Goal: Task Accomplishment & Management: Complete application form

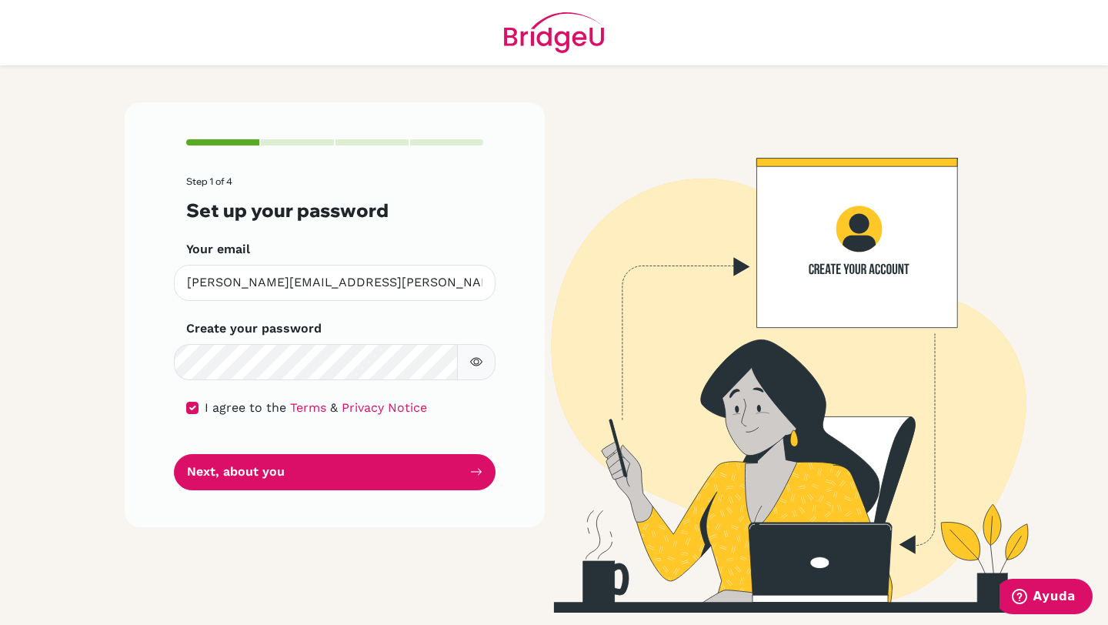
click at [275, 471] on button "Next, about you" at bounding box center [335, 472] width 322 height 36
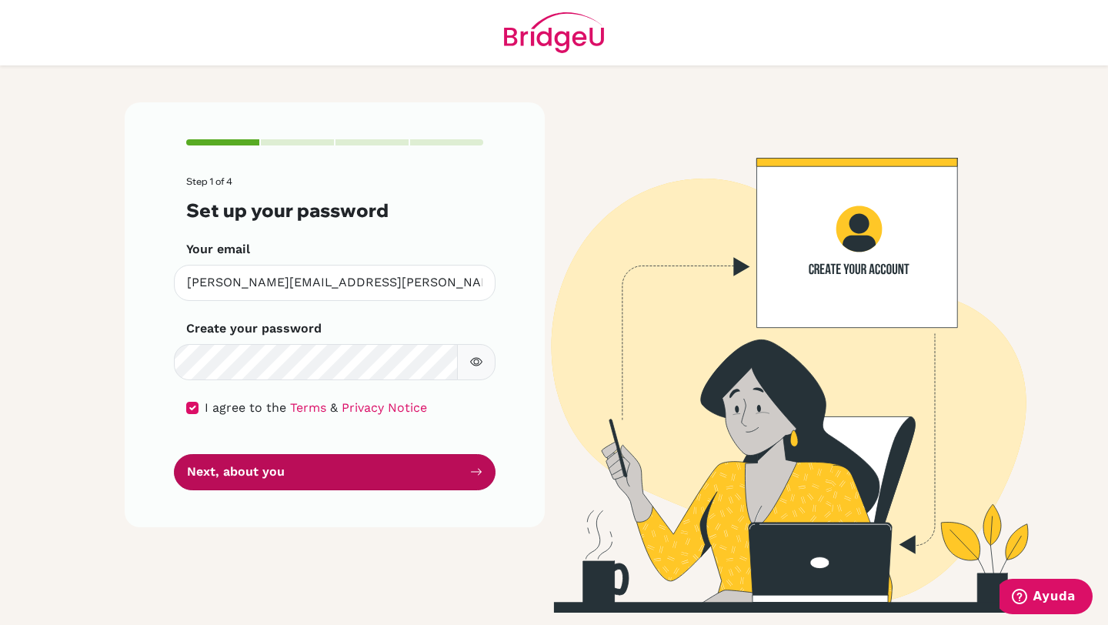
click at [475, 474] on icon "submit" at bounding box center [476, 471] width 12 height 12
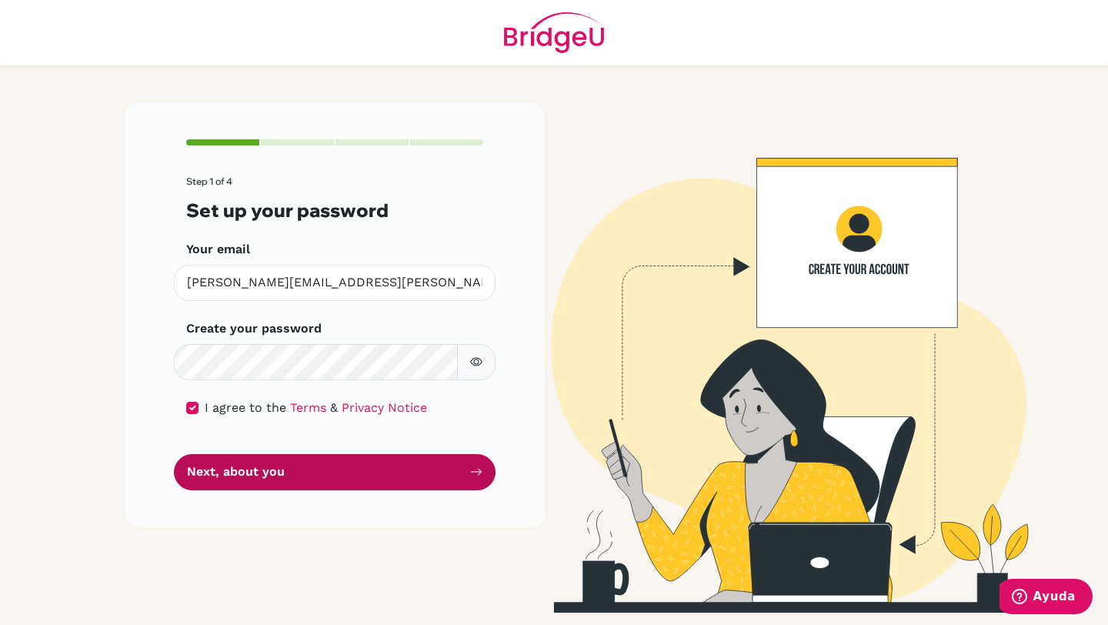
click at [475, 474] on icon "submit" at bounding box center [476, 471] width 12 height 12
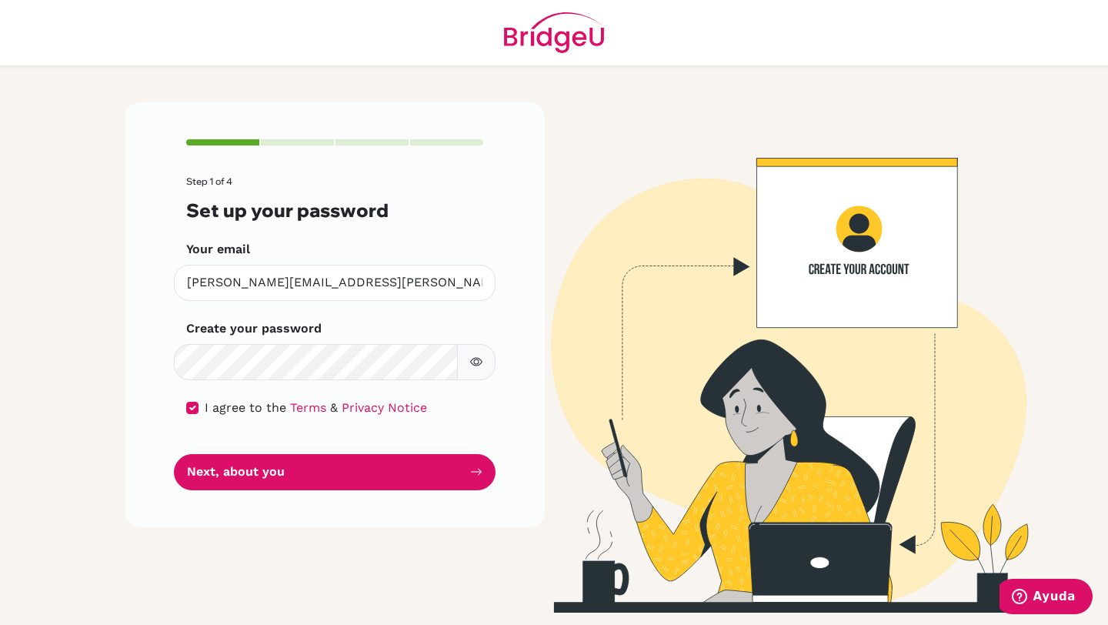
click at [479, 371] on button "button" at bounding box center [476, 362] width 38 height 36
click at [479, 370] on button "button" at bounding box center [476, 362] width 38 height 36
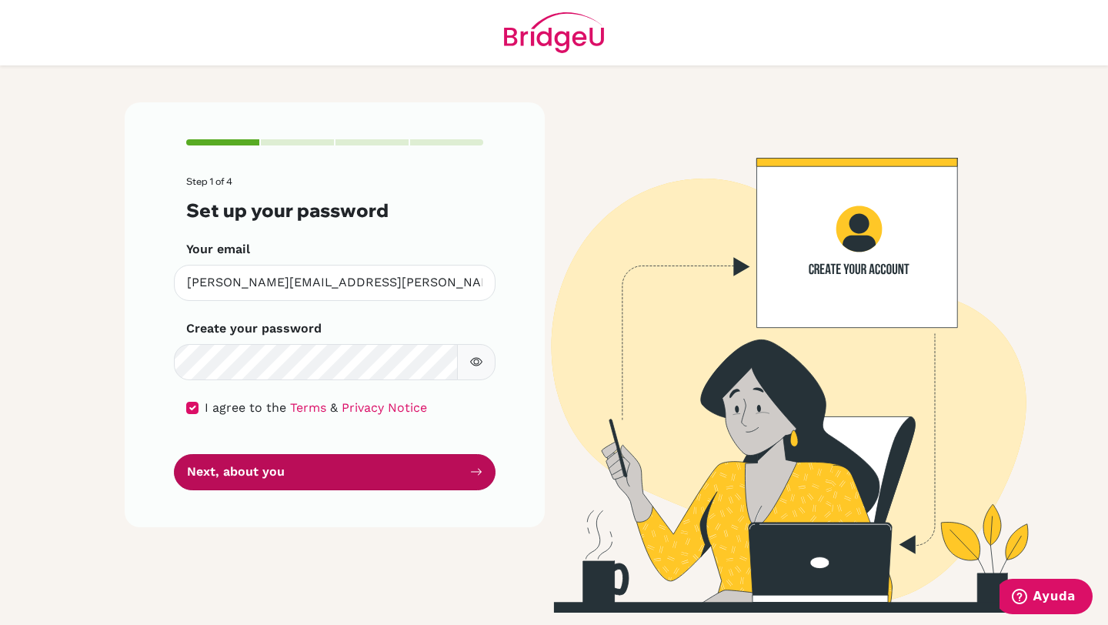
click at [396, 474] on button "Next, about you" at bounding box center [335, 472] width 322 height 36
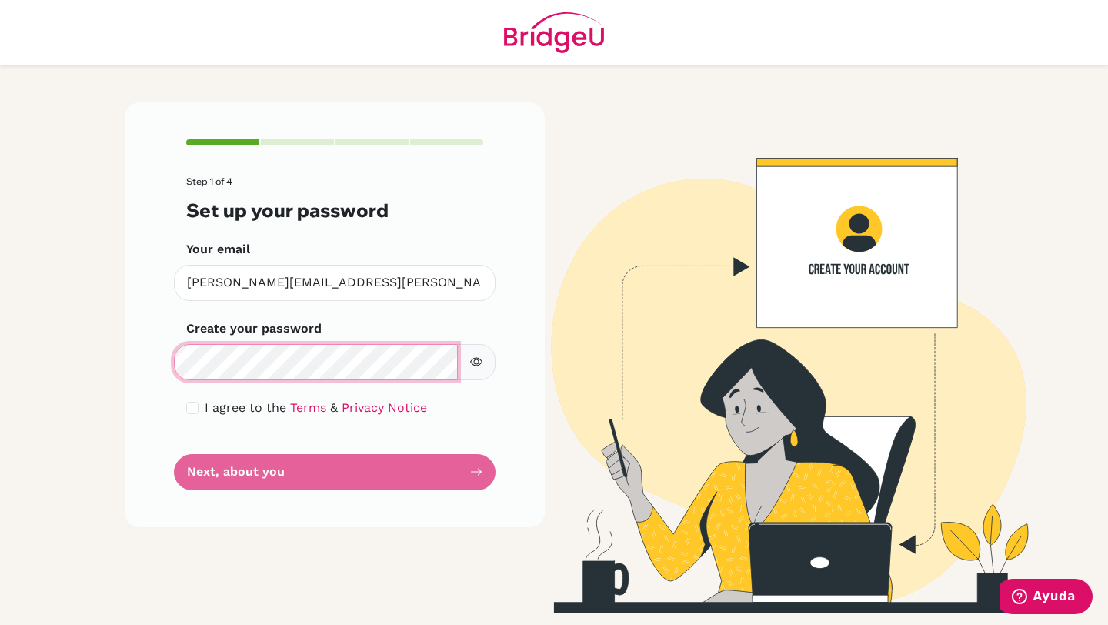
click at [95, 383] on main "Step 1 of 4 Set up your password Your email [PERSON_NAME][EMAIL_ADDRESS][PERSON…" at bounding box center [554, 312] width 1108 height 625
click at [495, 595] on div "Step 1 of 4 Set up your password Your email [PERSON_NAME][EMAIL_ADDRESS][PERSON…" at bounding box center [334, 357] width 439 height 510
click at [469, 352] on button "button" at bounding box center [476, 362] width 38 height 36
click at [477, 356] on icon "button" at bounding box center [476, 361] width 12 height 12
click at [185, 408] on div "Step 1 of 4 Set up your password Your email [PERSON_NAME][EMAIL_ADDRESS][PERSON…" at bounding box center [335, 314] width 420 height 425
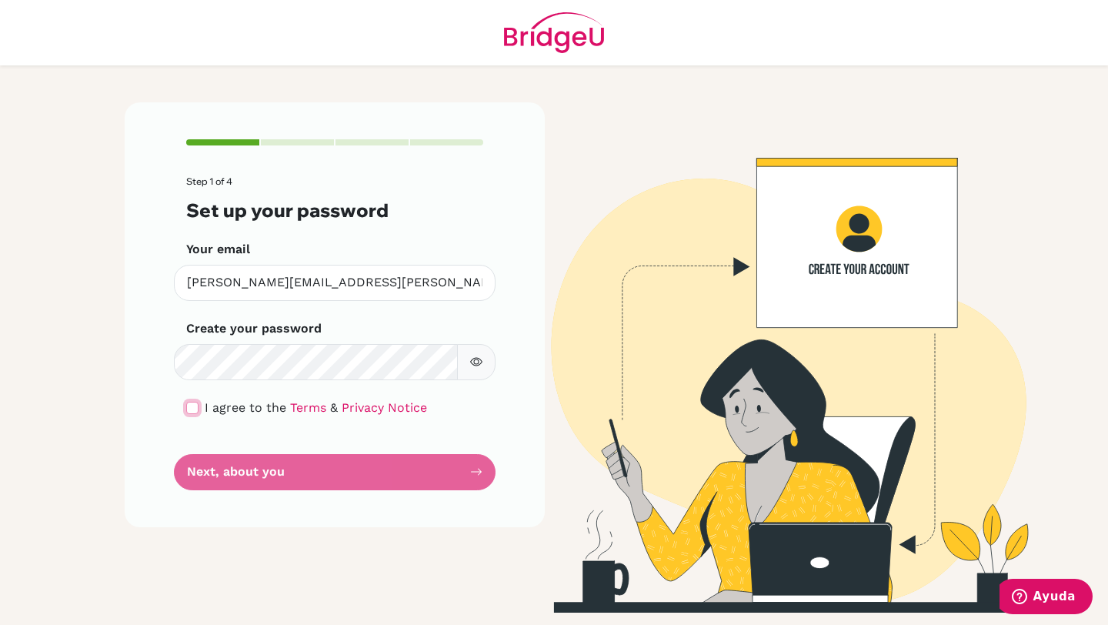
click at [196, 407] on input "checkbox" at bounding box center [192, 408] width 12 height 12
checkbox input "true"
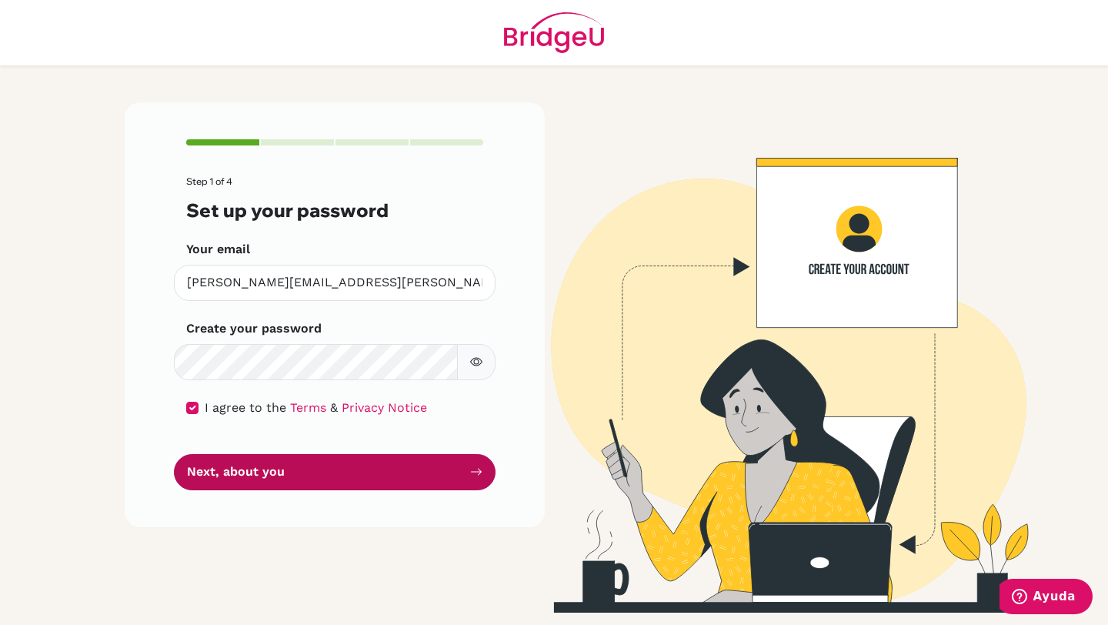
click at [352, 485] on button "Next, about you" at bounding box center [335, 472] width 322 height 36
